Goal: Task Accomplishment & Management: Complete application form

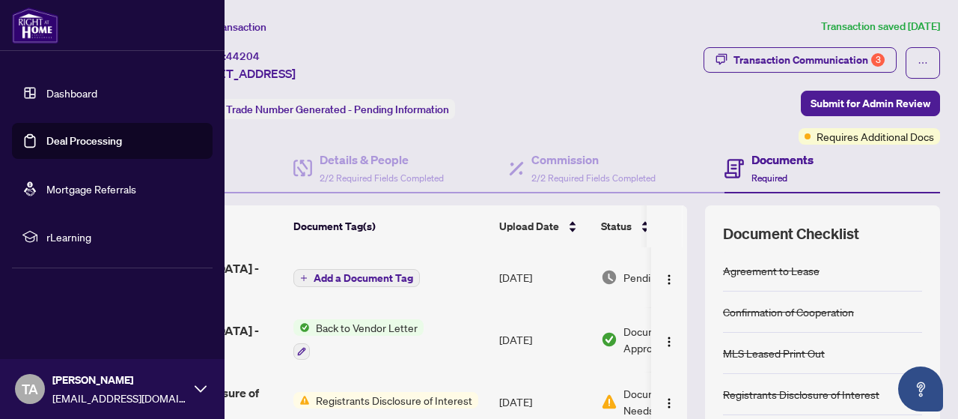
click at [46, 138] on link "Deal Processing" at bounding box center [84, 140] width 76 height 13
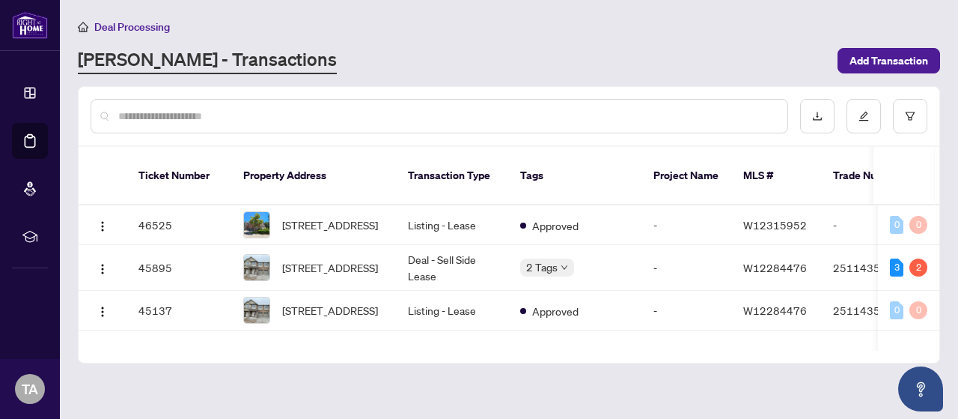
click at [461, 109] on input "text" at bounding box center [446, 116] width 657 height 16
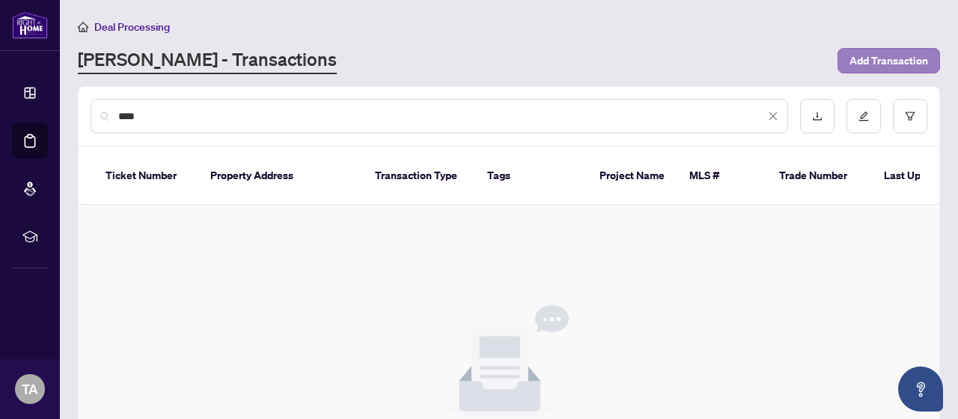
type input "****"
click at [891, 68] on span "Add Transaction" at bounding box center [889, 61] width 79 height 24
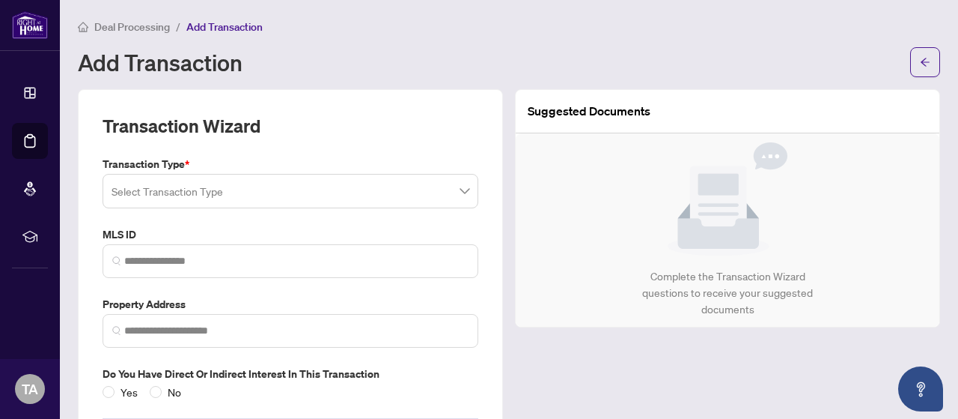
click at [186, 189] on input "search" at bounding box center [284, 193] width 344 height 33
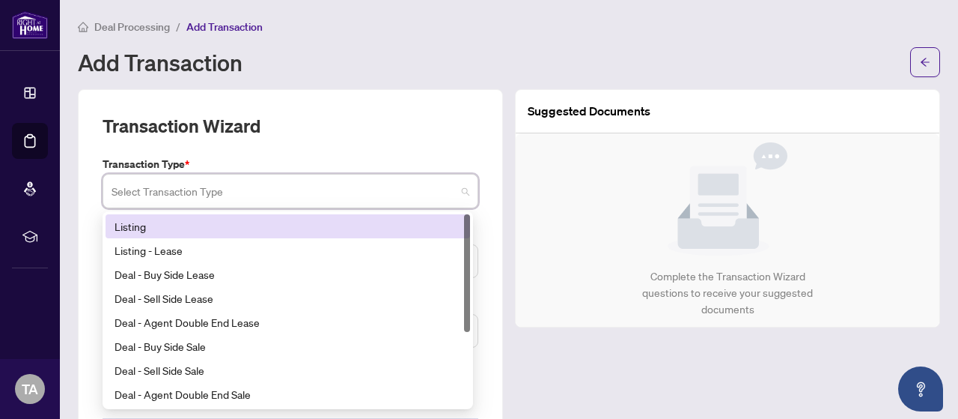
click at [161, 234] on div "Listing" at bounding box center [288, 226] width 365 height 24
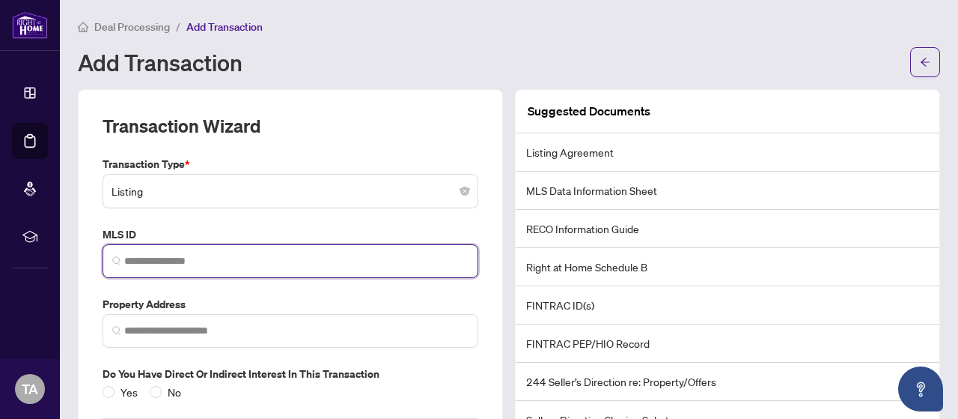
click at [240, 258] on input "search" at bounding box center [296, 261] width 344 height 16
paste input "*********"
type input "*********"
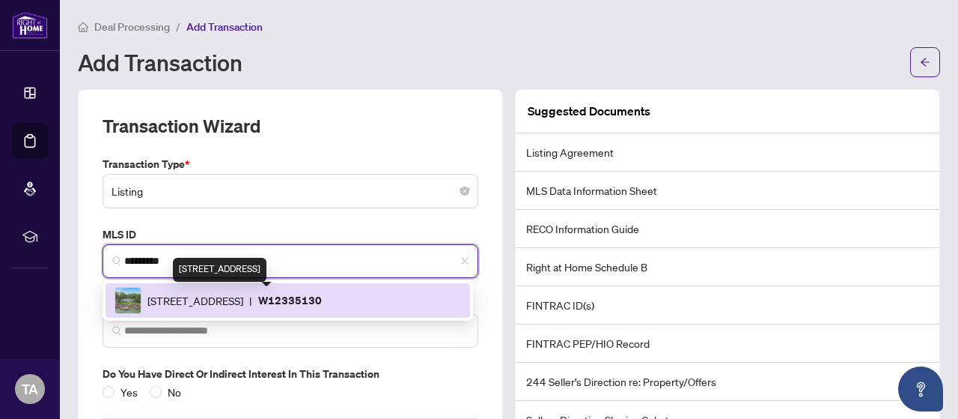
click at [235, 292] on span "[STREET_ADDRESS]" at bounding box center [196, 300] width 96 height 16
type input "**********"
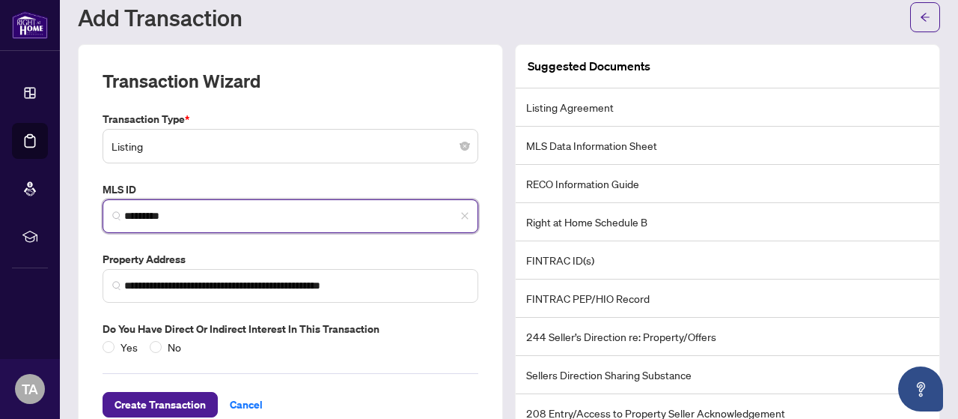
scroll to position [75, 0]
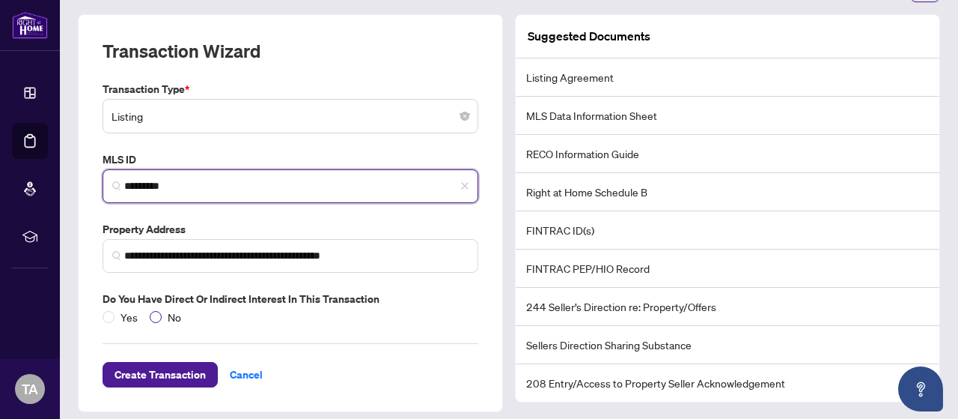
type input "*********"
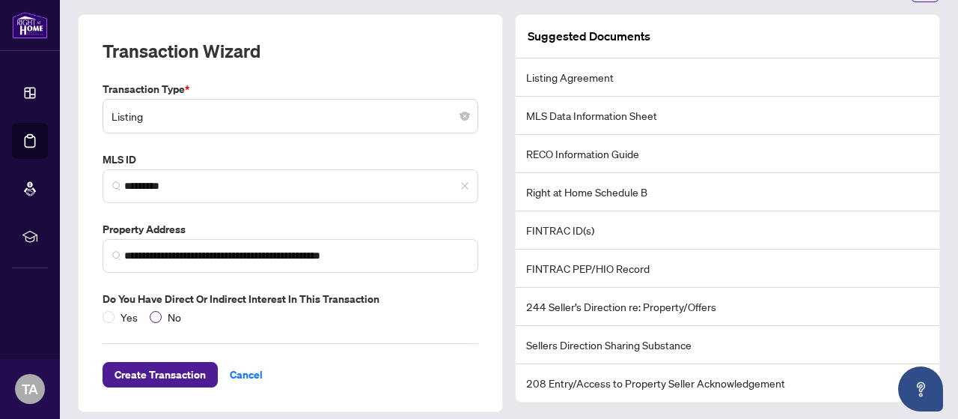
click at [175, 311] on span "No" at bounding box center [174, 317] width 25 height 16
click at [174, 371] on span "Create Transaction" at bounding box center [160, 374] width 91 height 24
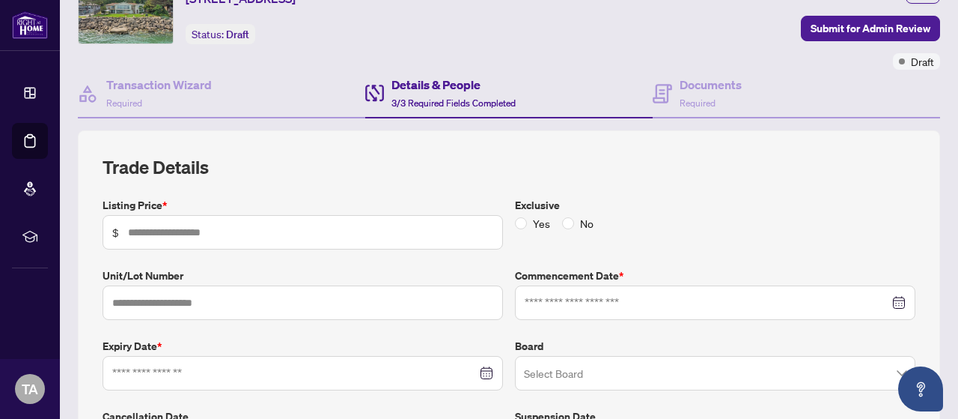
type input "*********"
type input "**********"
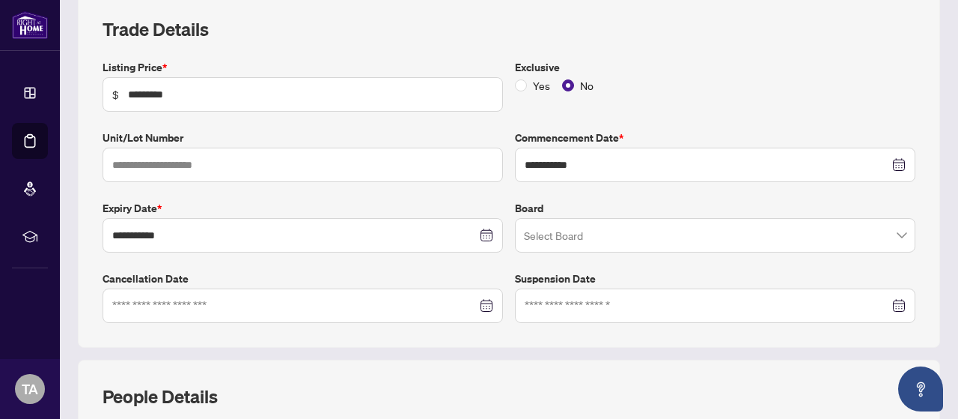
scroll to position [225, 0]
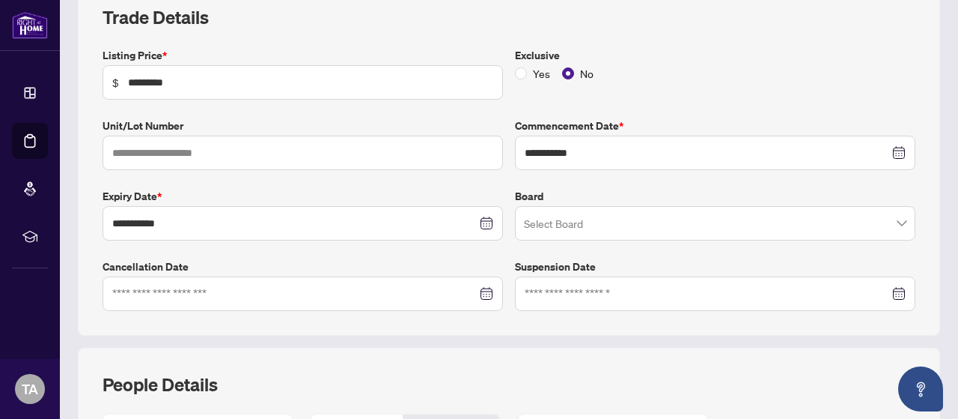
click at [565, 228] on input "search" at bounding box center [708, 225] width 369 height 33
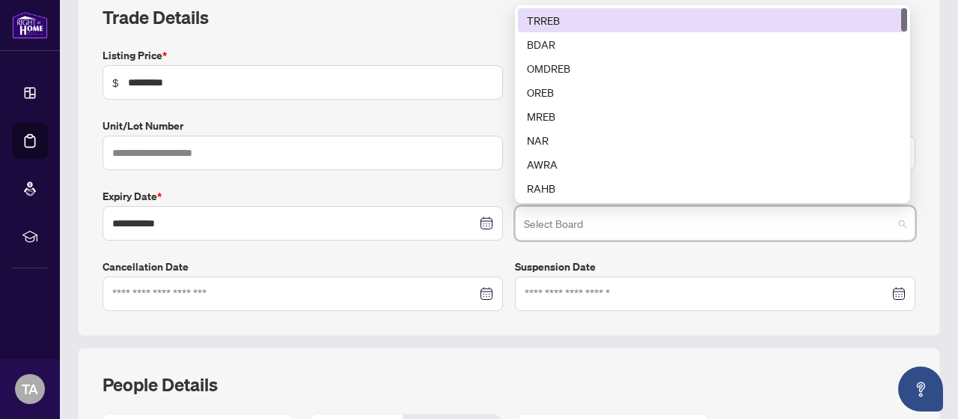
click at [559, 22] on div "TRREB" at bounding box center [712, 20] width 371 height 16
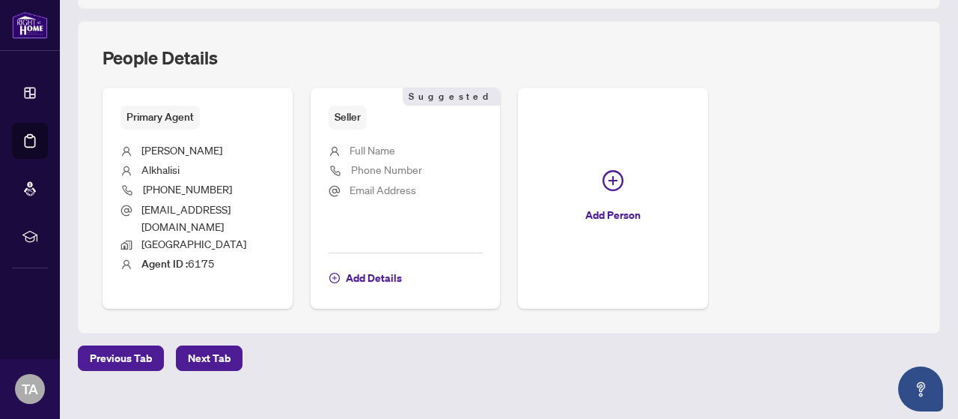
scroll to position [553, 0]
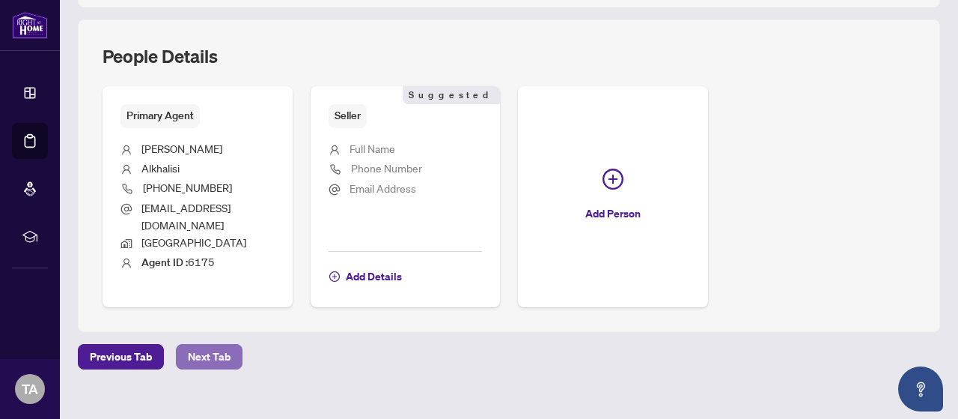
click at [228, 344] on button "Next Tab" at bounding box center [209, 356] width 67 height 25
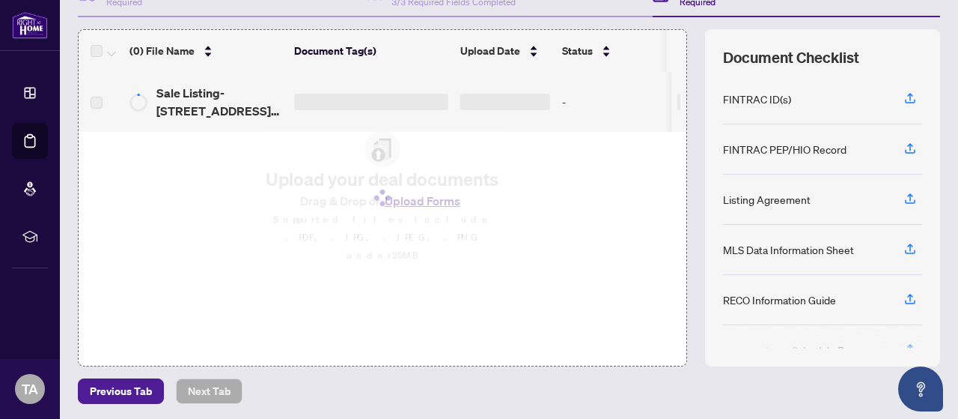
scroll to position [154, 0]
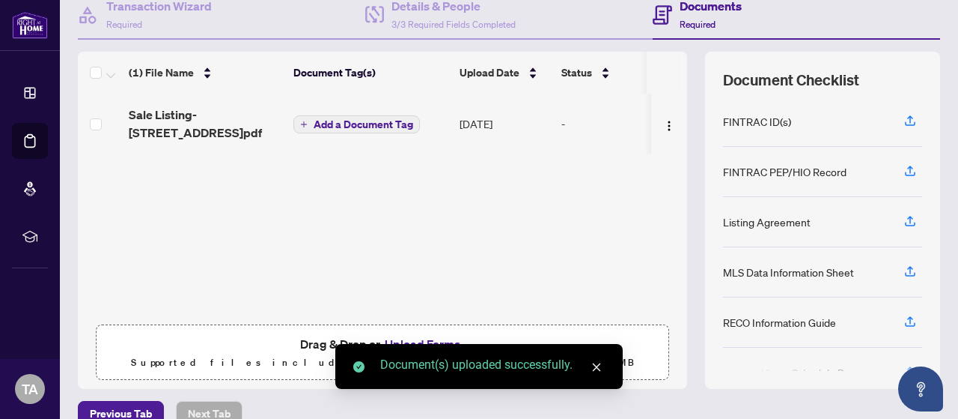
click at [355, 124] on span "Add a Document Tag" at bounding box center [364, 124] width 100 height 10
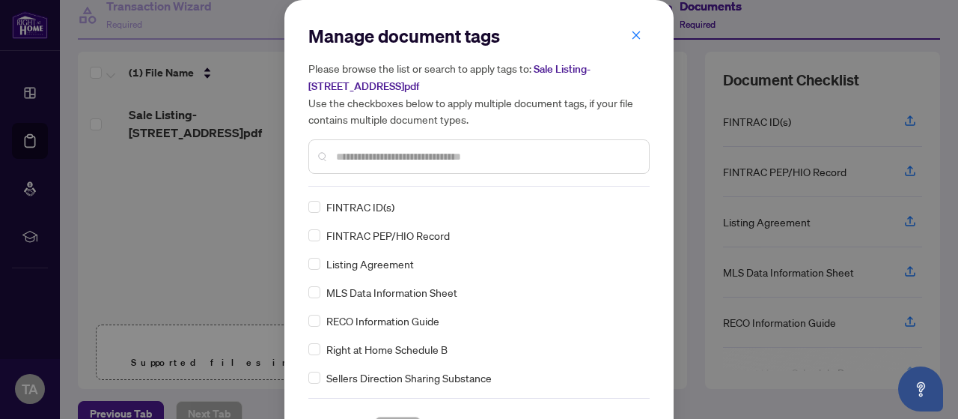
click at [359, 154] on input "text" at bounding box center [486, 156] width 301 height 16
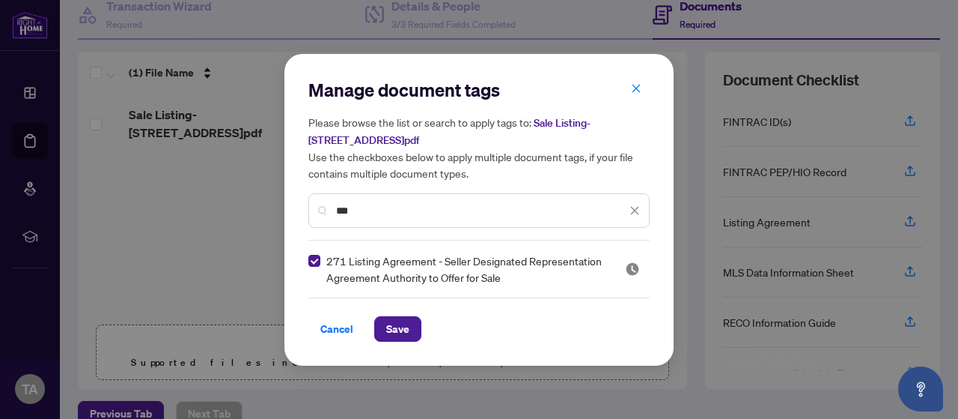
drag, startPoint x: 388, startPoint y: 213, endPoint x: 294, endPoint y: 213, distance: 94.3
click at [294, 213] on div "Manage document tags Please browse the list or search to apply tags to: Sale Li…" at bounding box center [479, 209] width 389 height 311
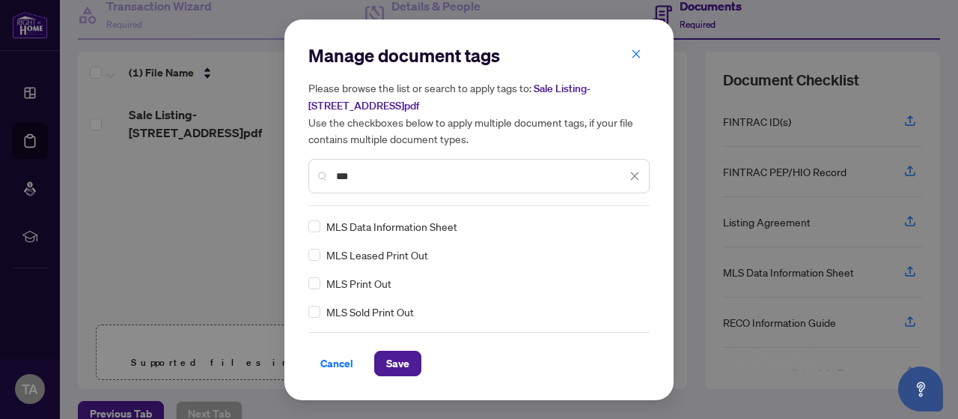
click at [322, 227] on div "MLS Data Information Sheet" at bounding box center [475, 226] width 332 height 16
drag, startPoint x: 362, startPoint y: 180, endPoint x: 303, endPoint y: 172, distance: 60.5
click at [303, 172] on div "Manage document tags Please browse the list or search to apply tags to: Sale Li…" at bounding box center [479, 209] width 389 height 380
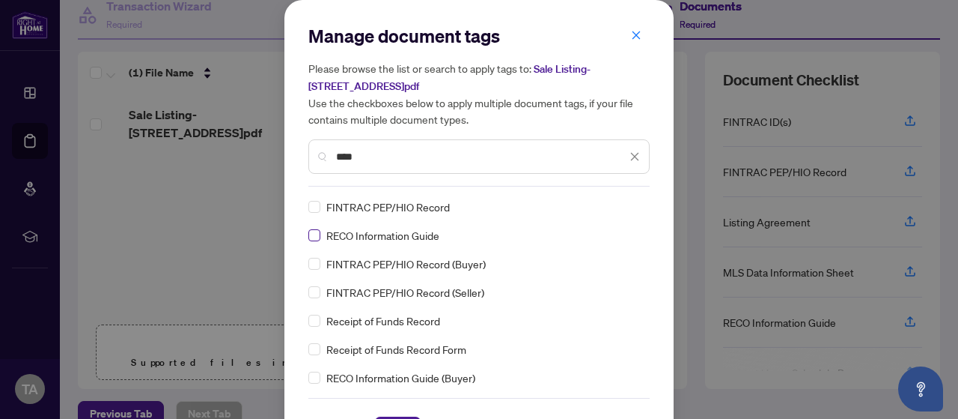
type input "****"
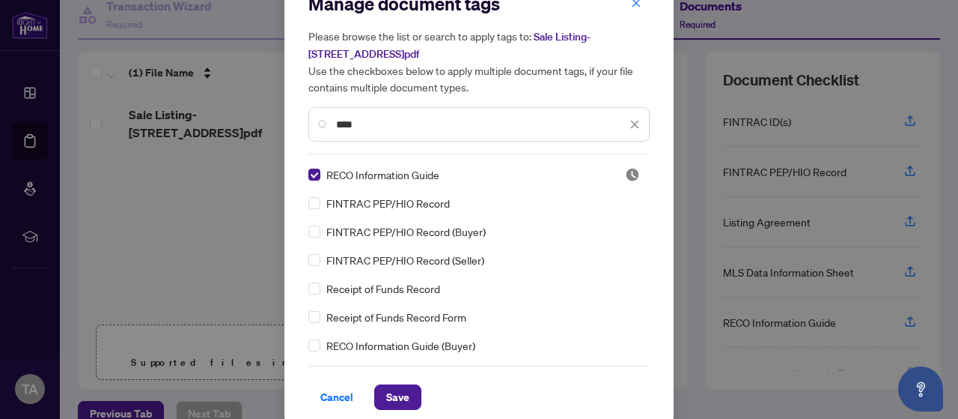
scroll to position [44, 0]
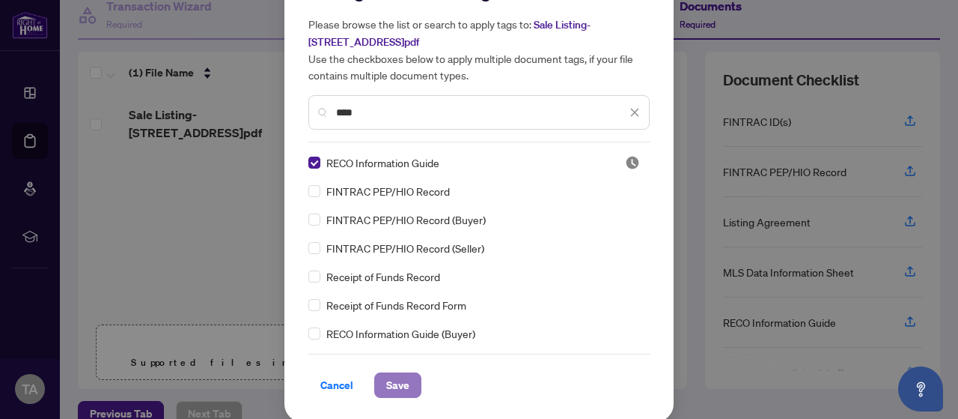
click at [395, 384] on span "Save" at bounding box center [397, 385] width 23 height 24
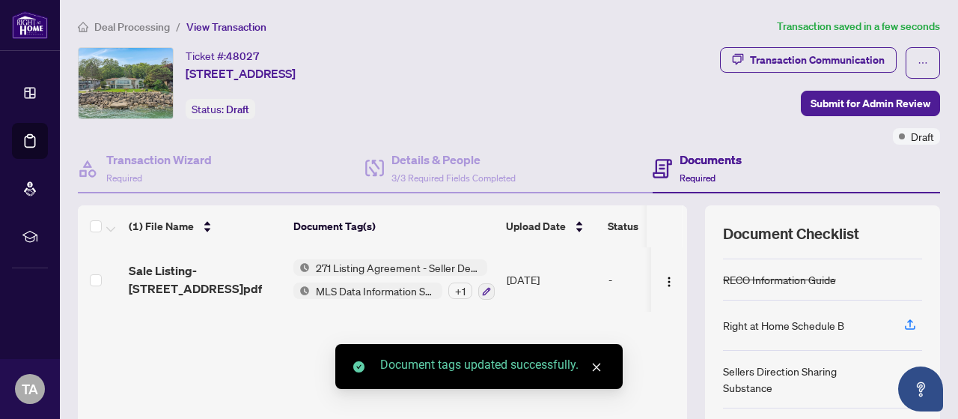
scroll to position [0, 0]
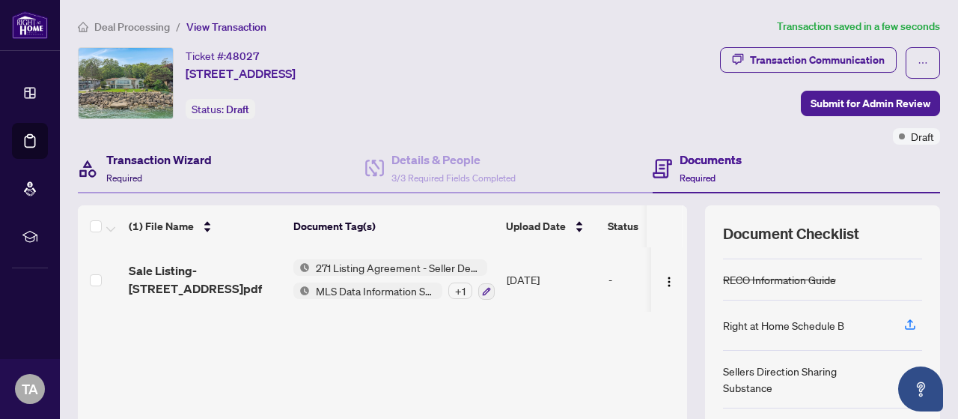
click at [130, 163] on h4 "Transaction Wizard" at bounding box center [159, 160] width 106 height 18
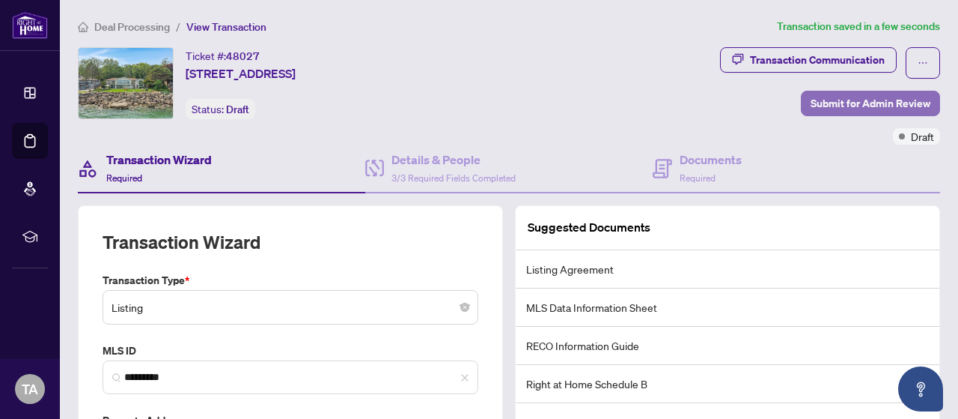
click at [842, 107] on span "Submit for Admin Review" at bounding box center [871, 103] width 120 height 24
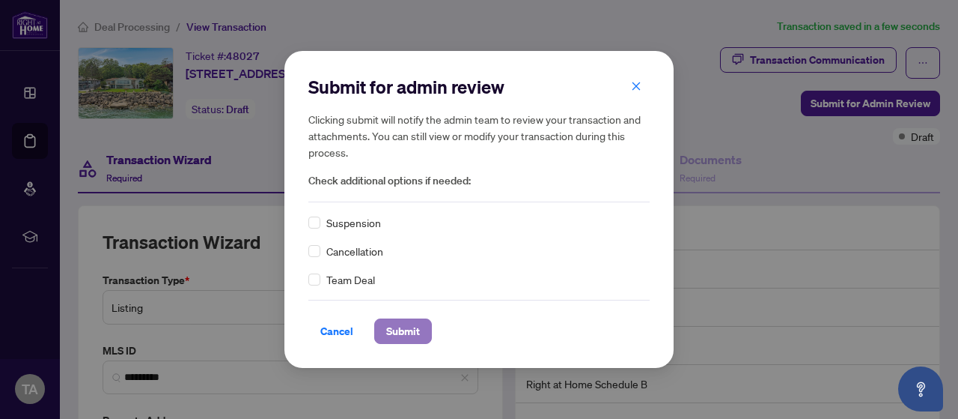
click at [415, 332] on span "Submit" at bounding box center [403, 331] width 34 height 24
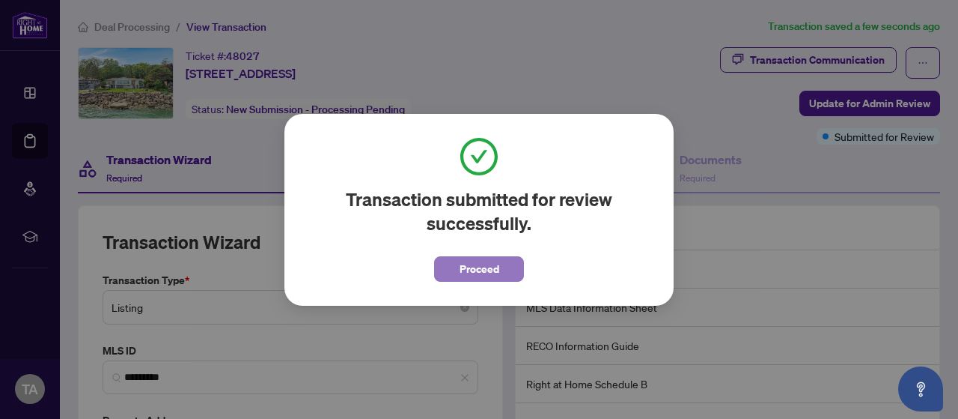
click at [484, 262] on span "Proceed" at bounding box center [480, 269] width 40 height 24
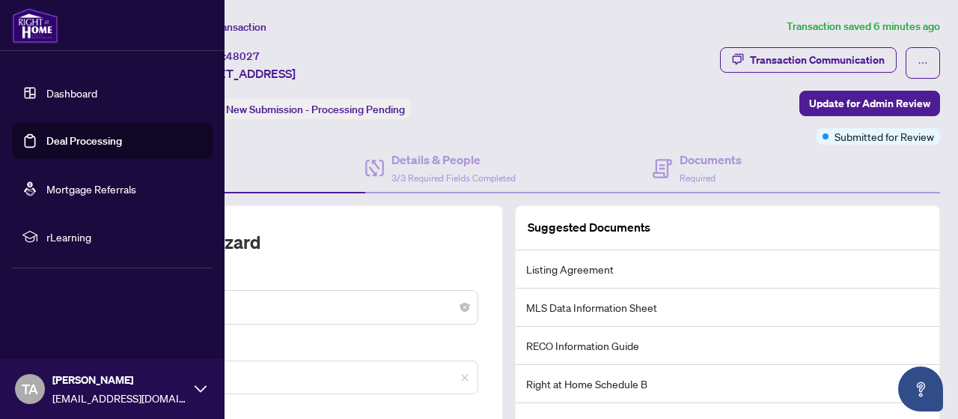
click at [57, 144] on link "Deal Processing" at bounding box center [84, 140] width 76 height 13
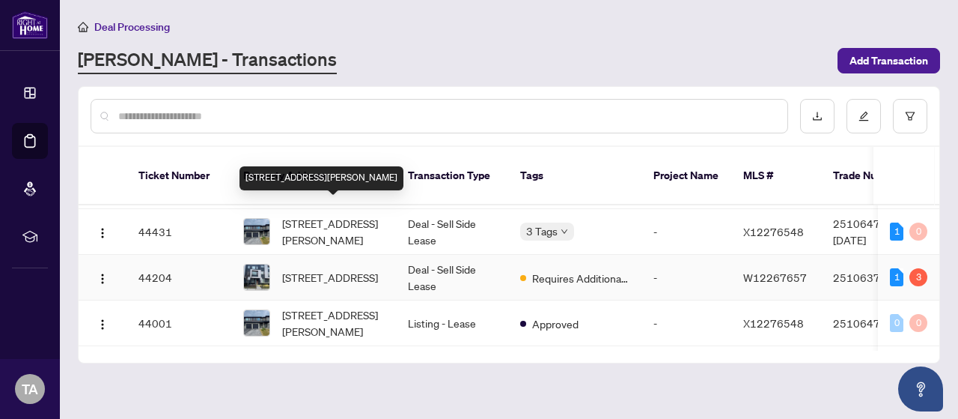
scroll to position [225, 0]
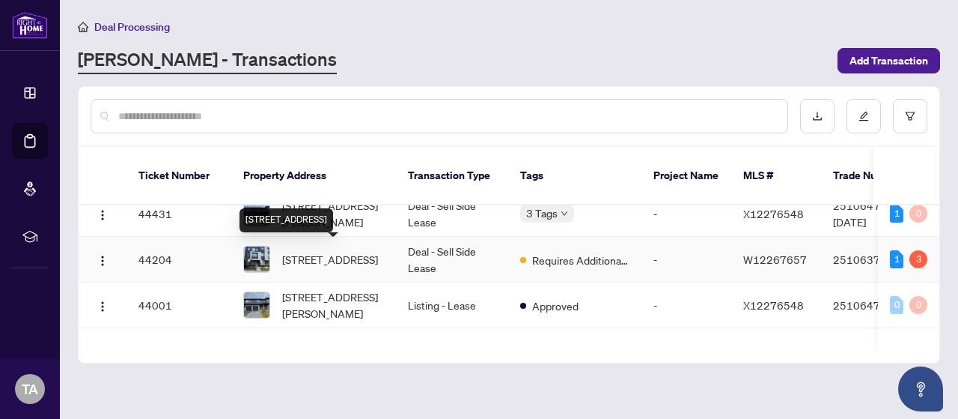
click at [333, 265] on span "[STREET_ADDRESS]" at bounding box center [330, 259] width 96 height 16
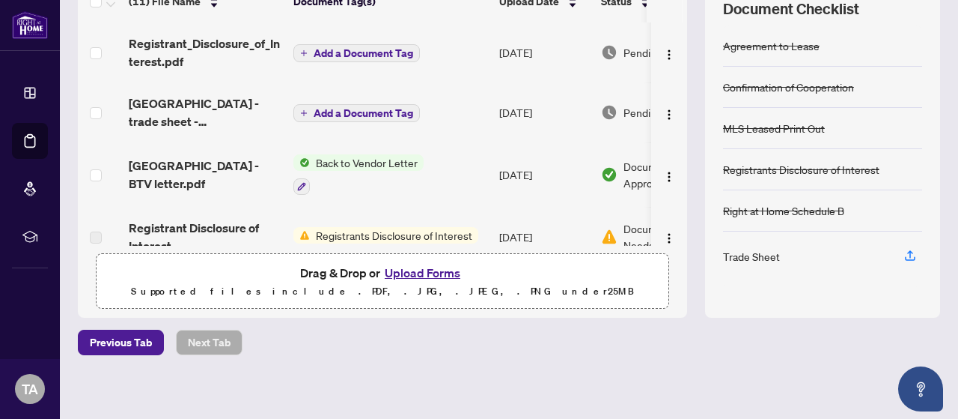
click at [367, 50] on span "Add a Document Tag" at bounding box center [364, 53] width 100 height 10
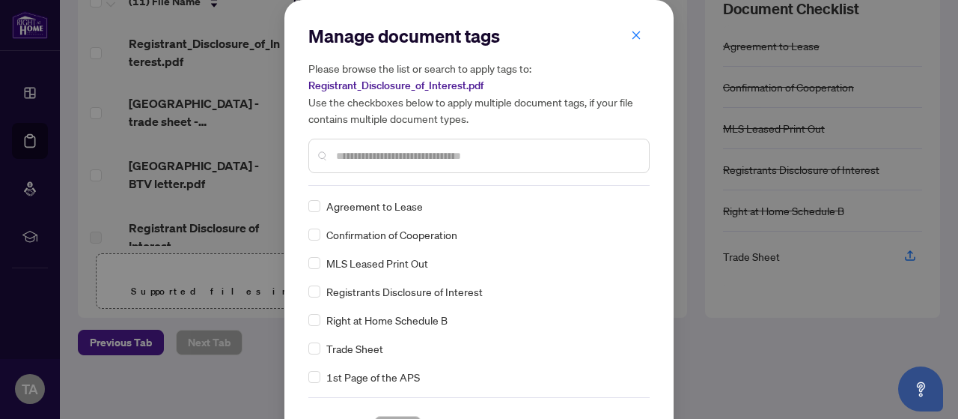
click at [386, 153] on input "text" at bounding box center [486, 156] width 301 height 16
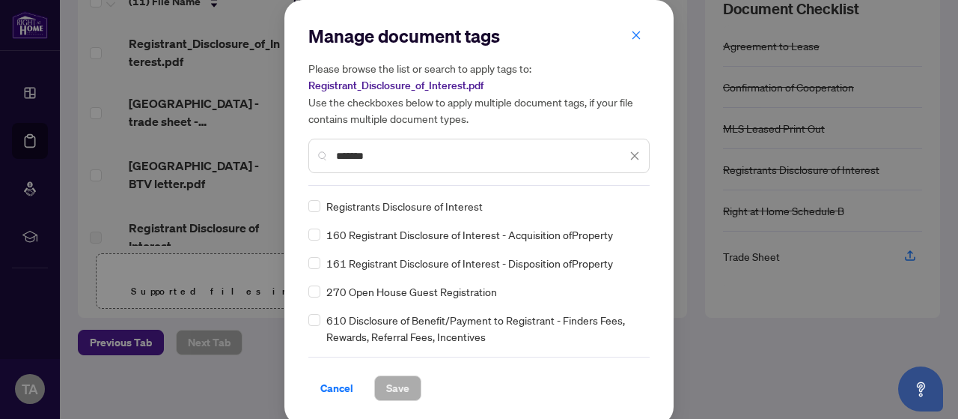
type input "*******"
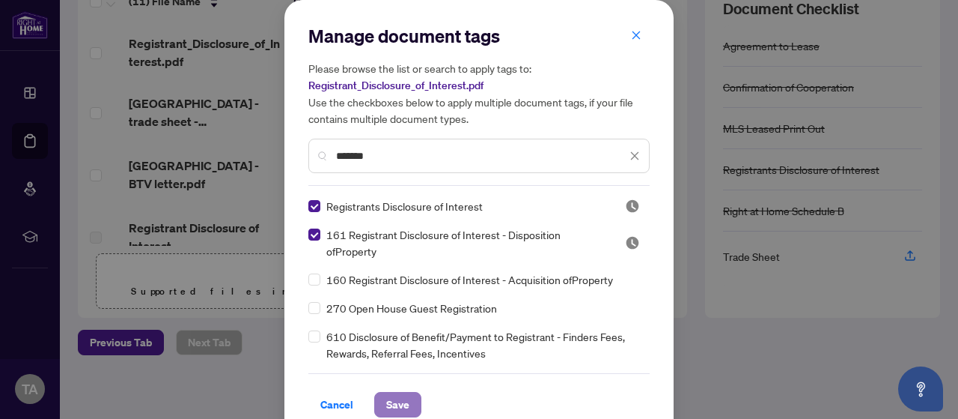
click at [401, 407] on span "Save" at bounding box center [397, 404] width 23 height 24
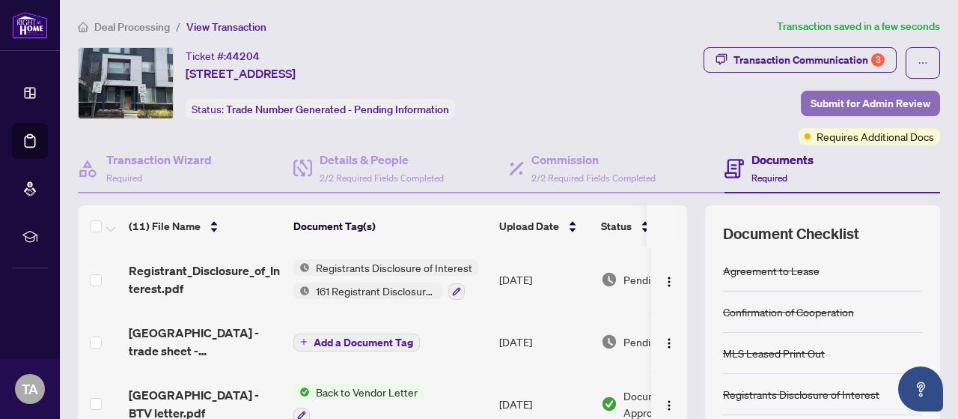
click at [851, 94] on span "Submit for Admin Review" at bounding box center [871, 103] width 120 height 24
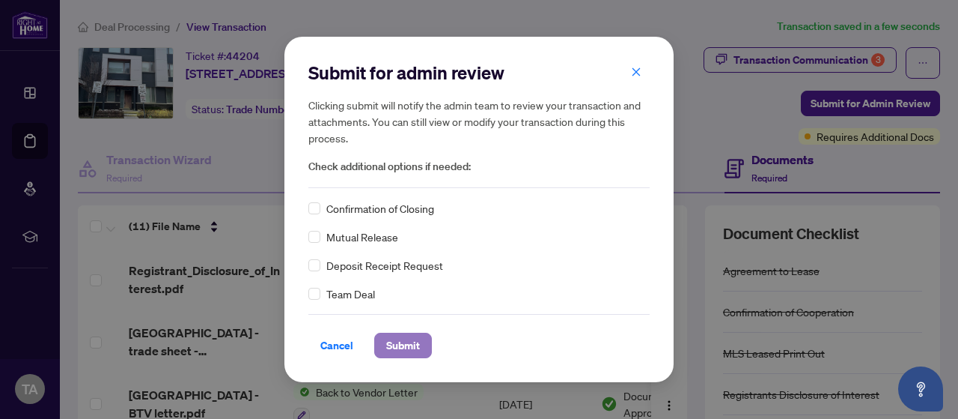
click at [398, 344] on span "Submit" at bounding box center [403, 345] width 34 height 24
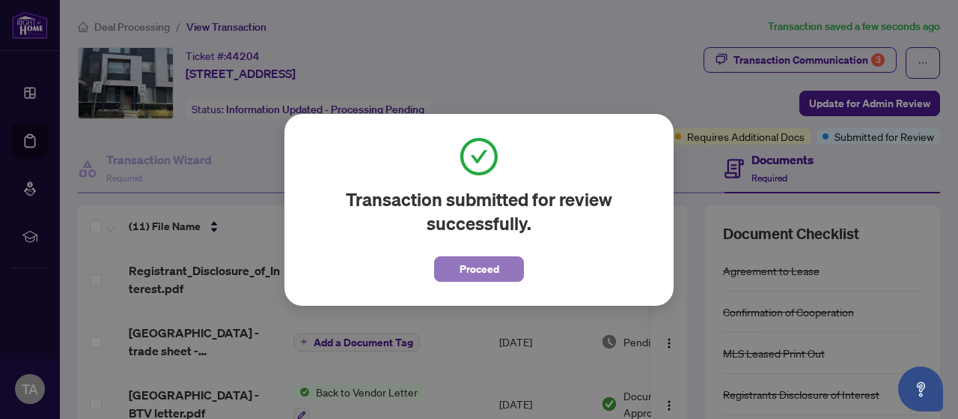
click at [479, 267] on span "Proceed" at bounding box center [480, 269] width 40 height 24
